Goal: Register for event/course: Sign up to attend an event or enroll in a course

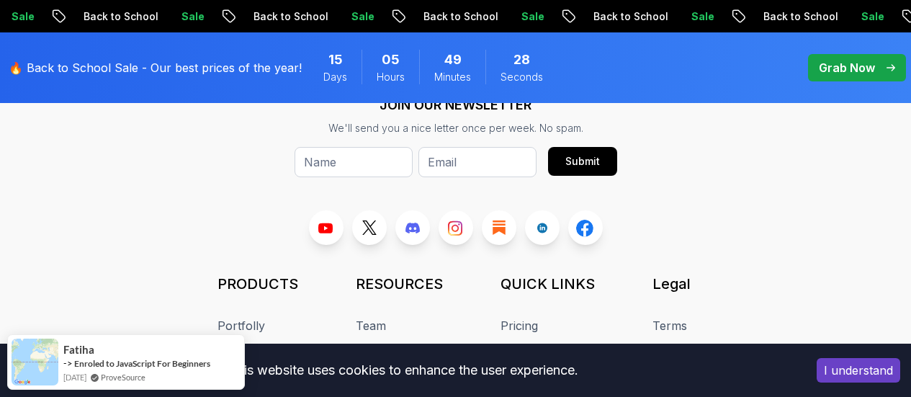
click at [850, 371] on button "I understand" at bounding box center [858, 370] width 84 height 24
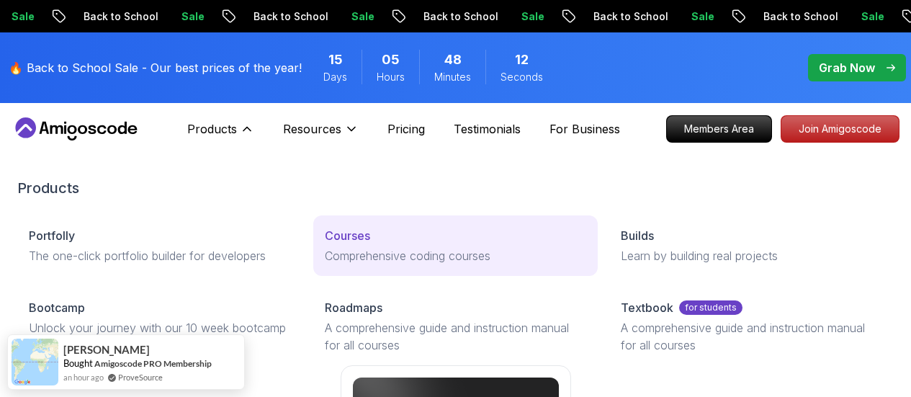
click at [325, 244] on p "Courses" at bounding box center [347, 235] width 45 height 17
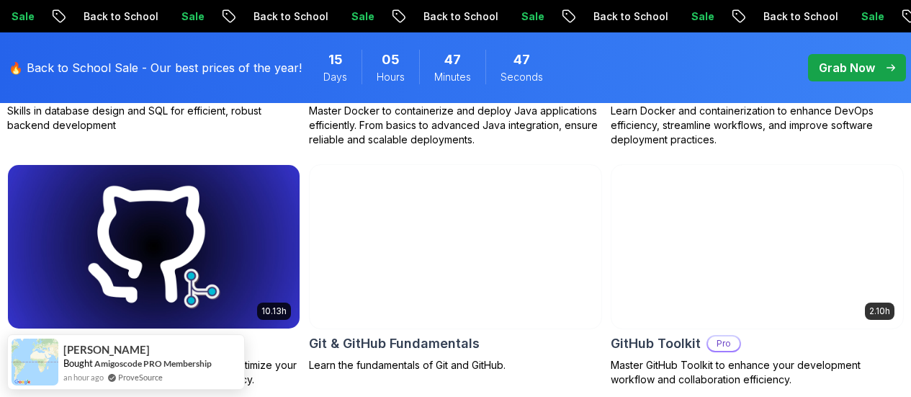
scroll to position [1680, 0]
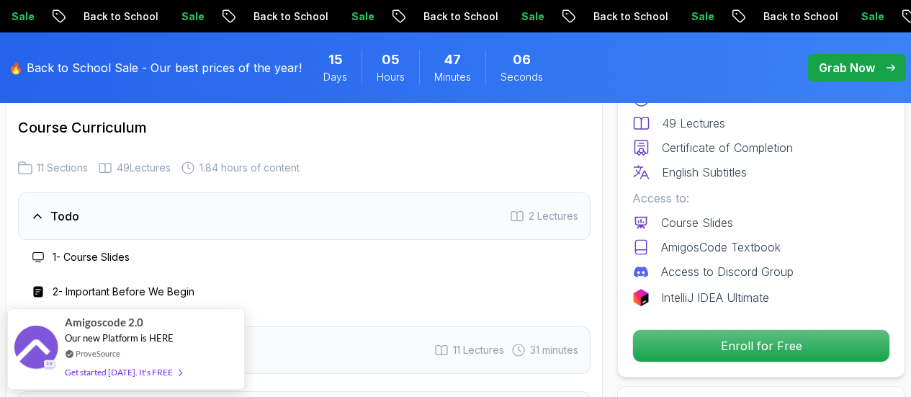
scroll to position [1920, 0]
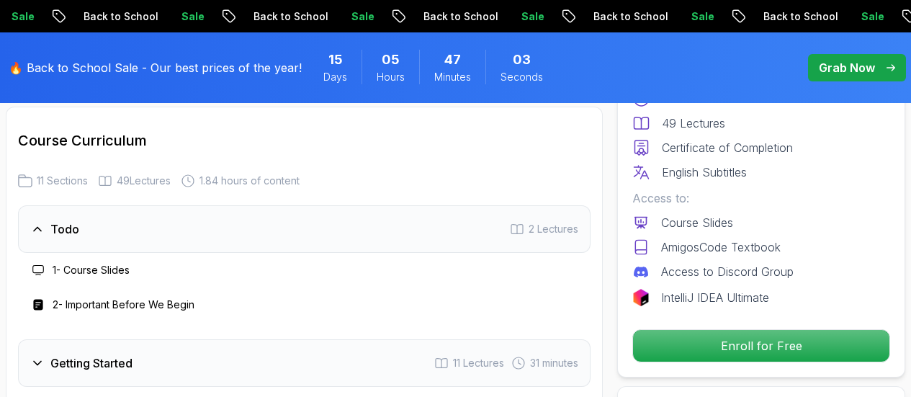
click at [263, 223] on div "Todo 2 Lectures" at bounding box center [304, 229] width 572 height 48
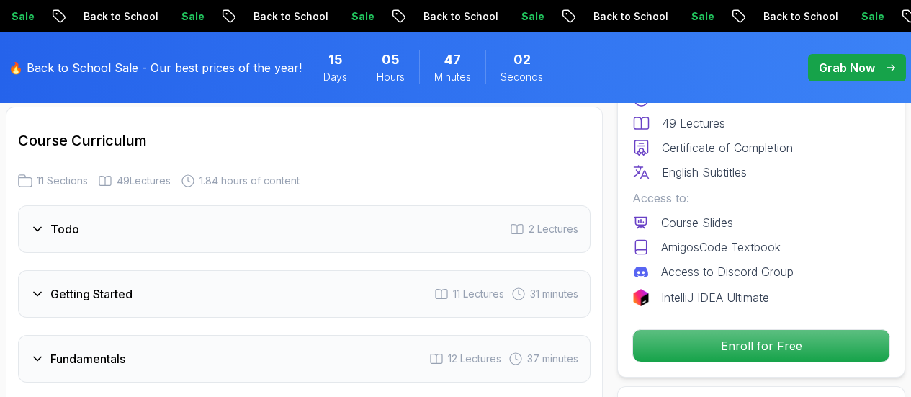
click at [263, 223] on div "Todo 2 Lectures" at bounding box center [304, 229] width 572 height 48
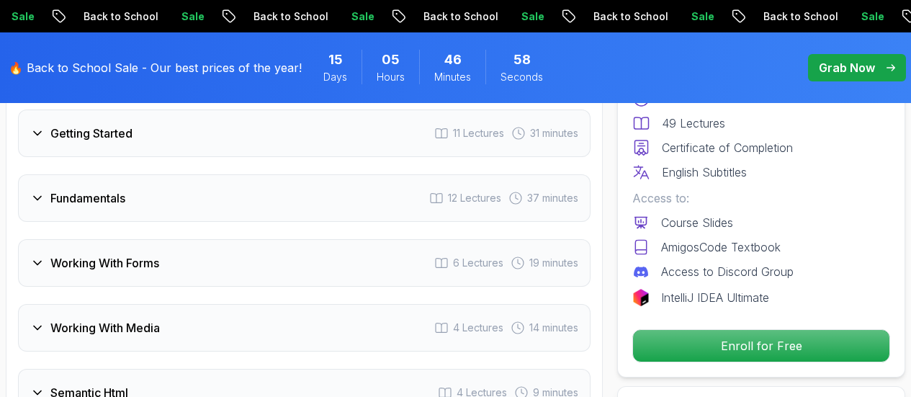
scroll to position [2160, 0]
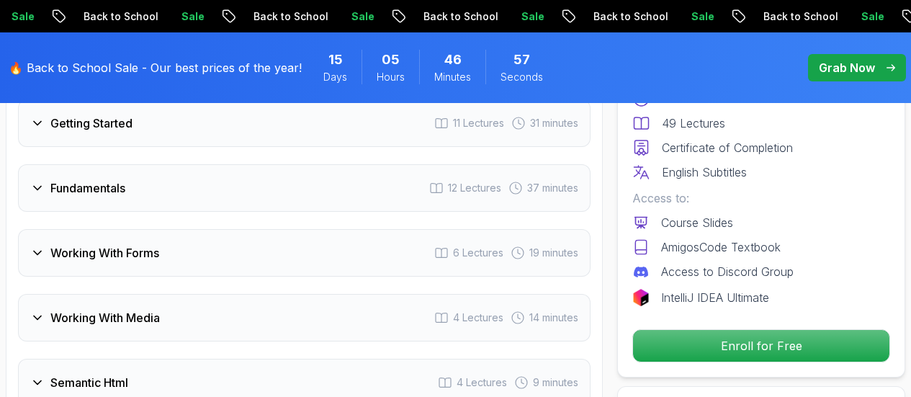
click at [305, 315] on div "Working With Media 4 Lectures 14 minutes" at bounding box center [304, 318] width 572 height 48
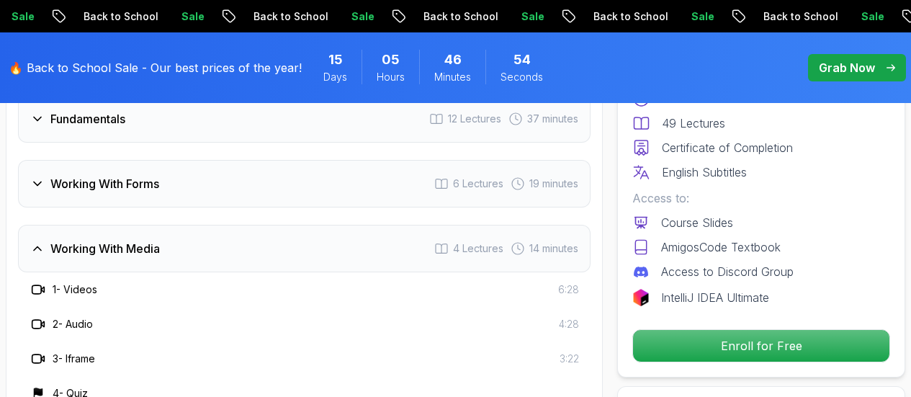
scroll to position [2400, 0]
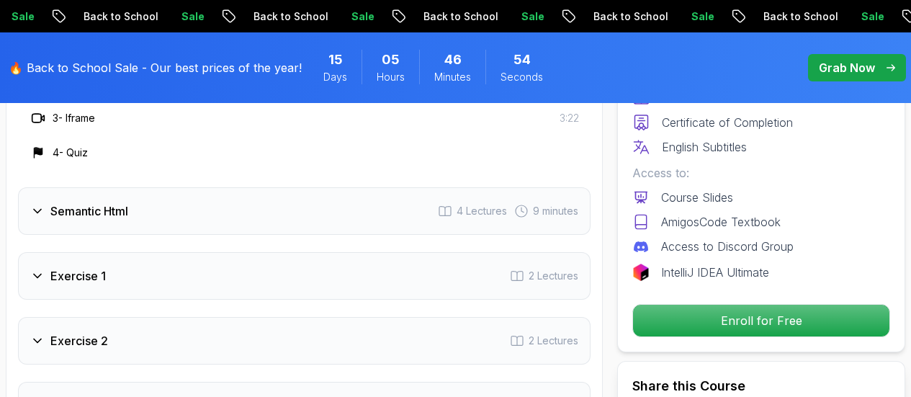
click at [70, 114] on h3 "3 - Iframe" at bounding box center [74, 118] width 42 height 14
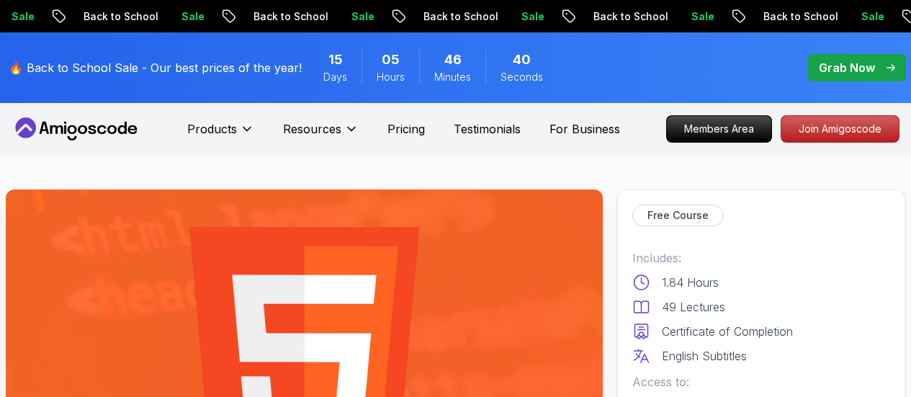
scroll to position [240, 0]
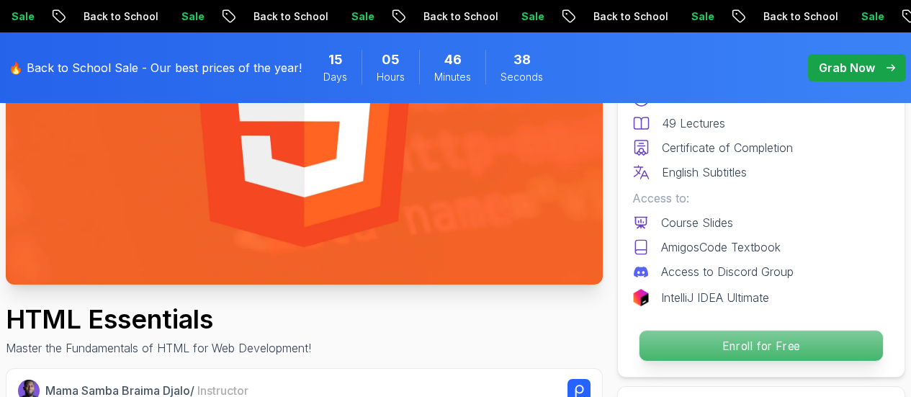
click at [778, 347] on p "Enroll for Free" at bounding box center [760, 345] width 243 height 30
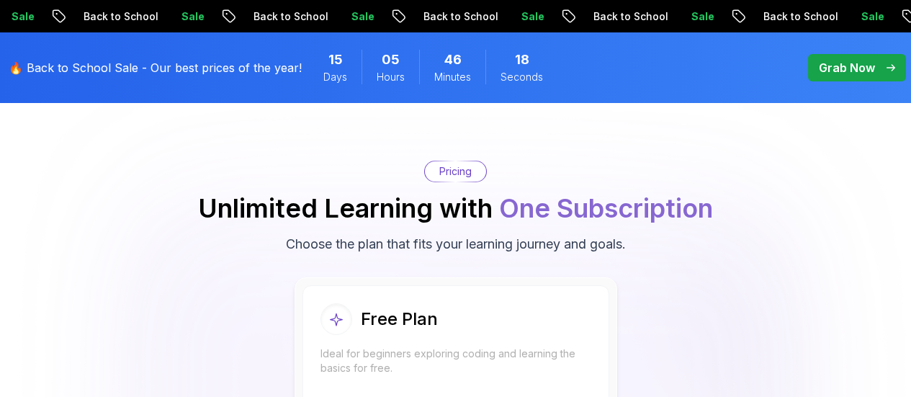
scroll to position [3246, 0]
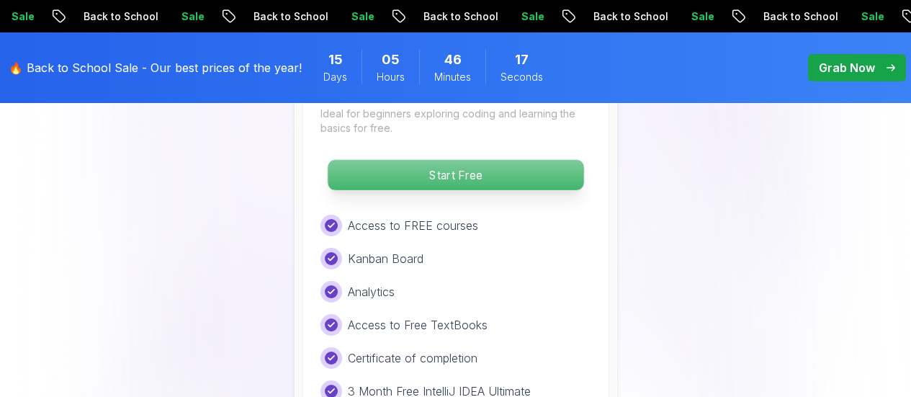
click at [458, 179] on p "Start Free" at bounding box center [456, 175] width 256 height 30
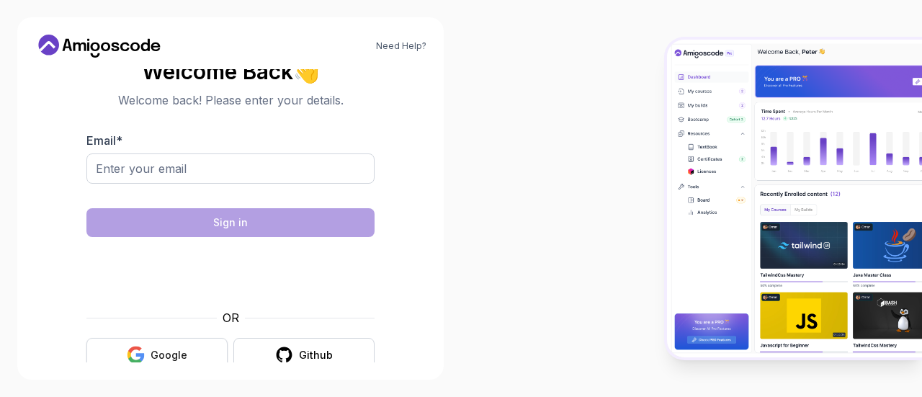
click at [166, 353] on div "Google" at bounding box center [168, 355] width 37 height 14
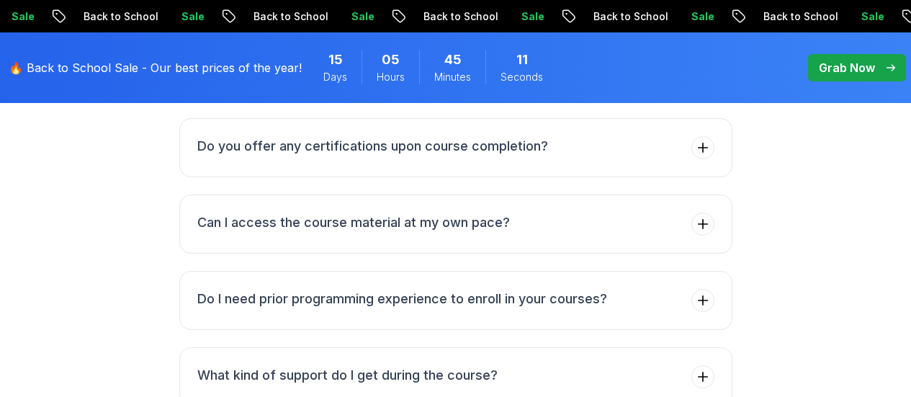
scroll to position [2400, 0]
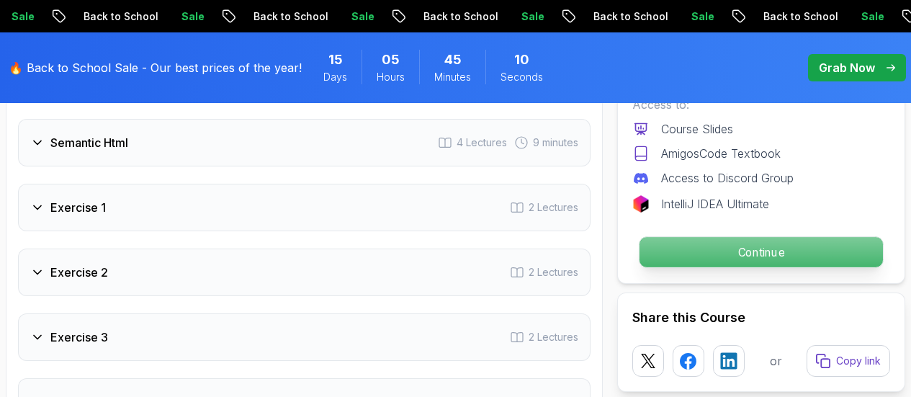
click at [736, 251] on p "Continue" at bounding box center [760, 252] width 243 height 30
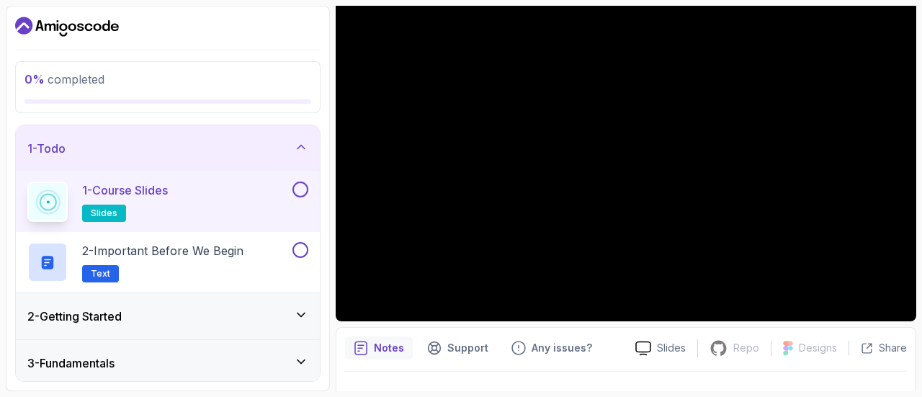
scroll to position [135, 0]
